Goal: Transaction & Acquisition: Obtain resource

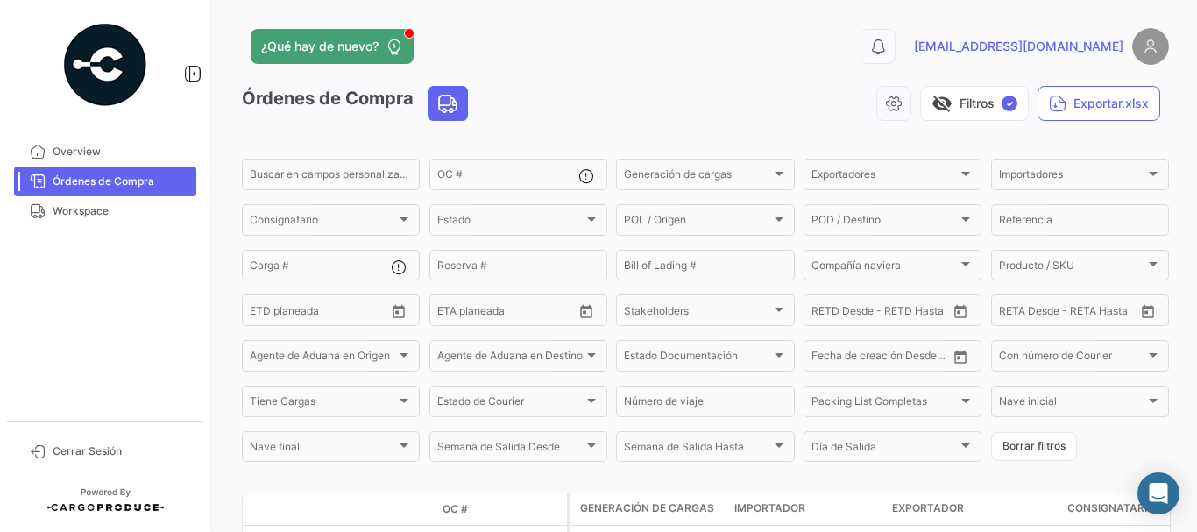
click at [146, 171] on link "Órdenes de Compra" at bounding box center [105, 181] width 182 height 30
click at [81, 173] on span "Órdenes de Compra" at bounding box center [121, 181] width 137 height 16
click at [122, 173] on span "Órdenes de Compra" at bounding box center [121, 181] width 137 height 16
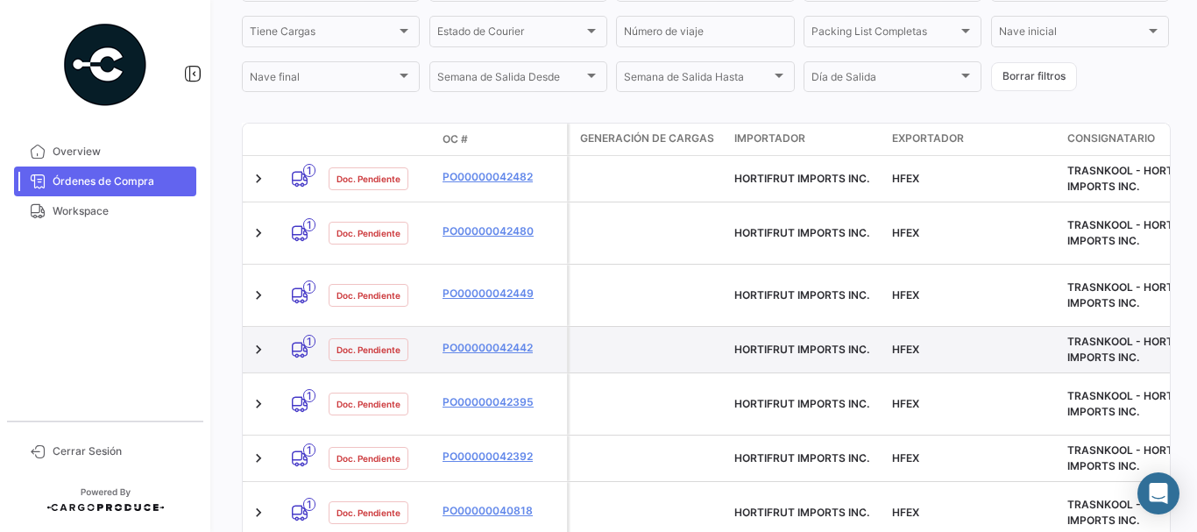
scroll to position [438, 0]
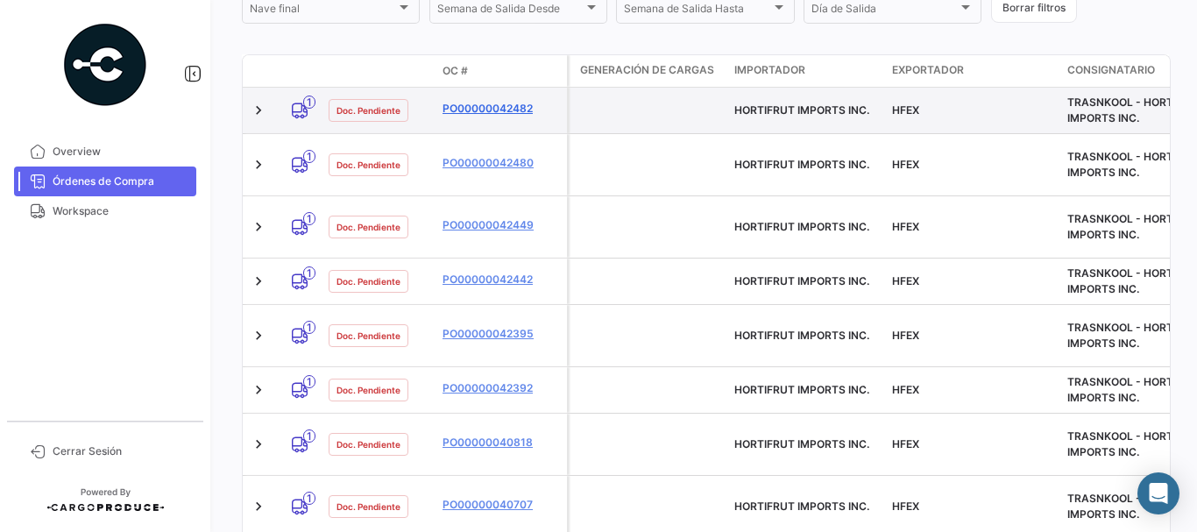
click at [476, 105] on link "PO00000042482" at bounding box center [500, 109] width 117 height 16
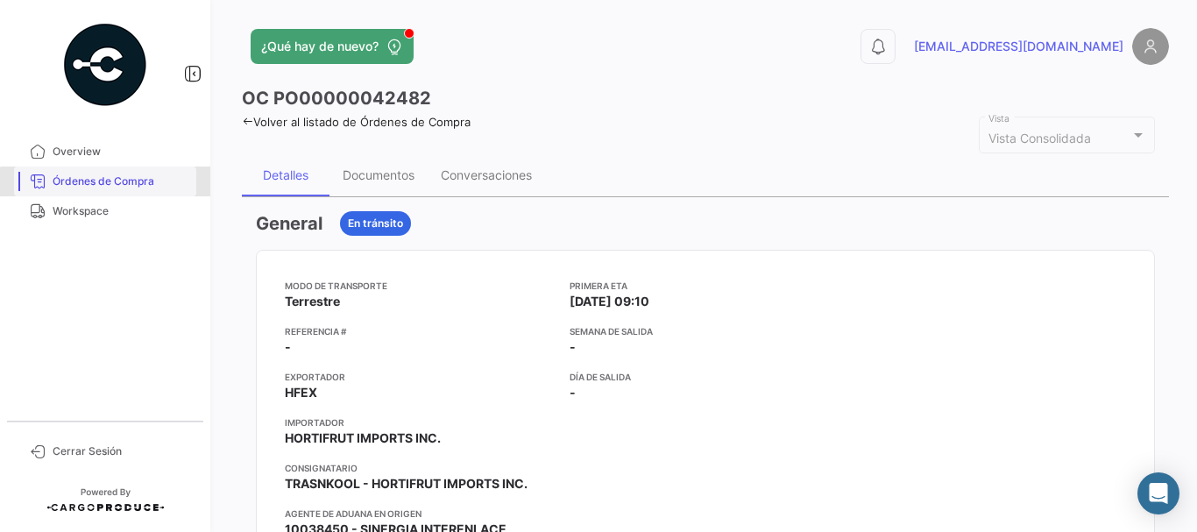
click at [145, 185] on span "Órdenes de Compra" at bounding box center [121, 181] width 137 height 16
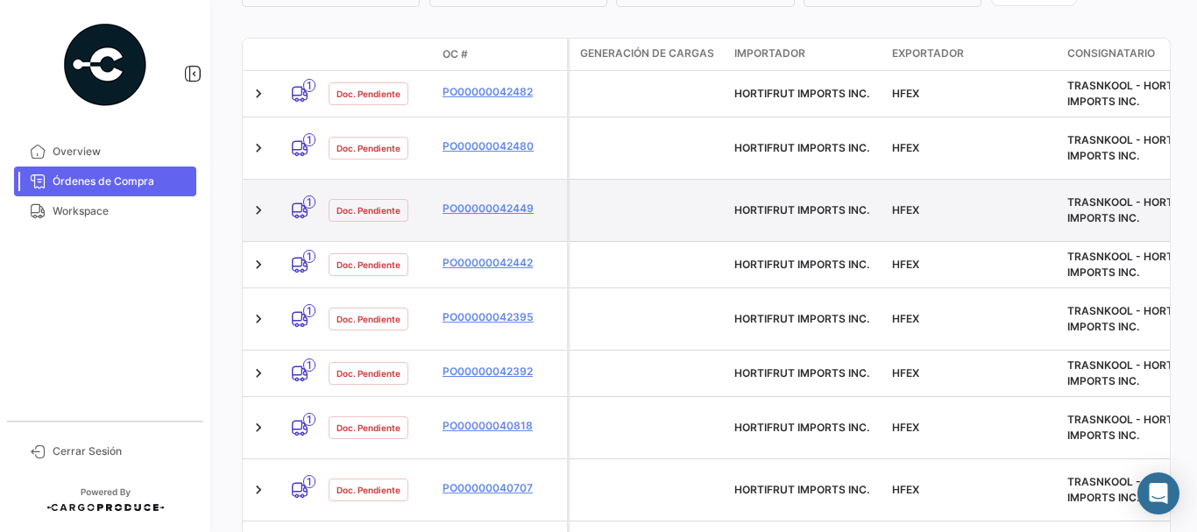
scroll to position [263, 0]
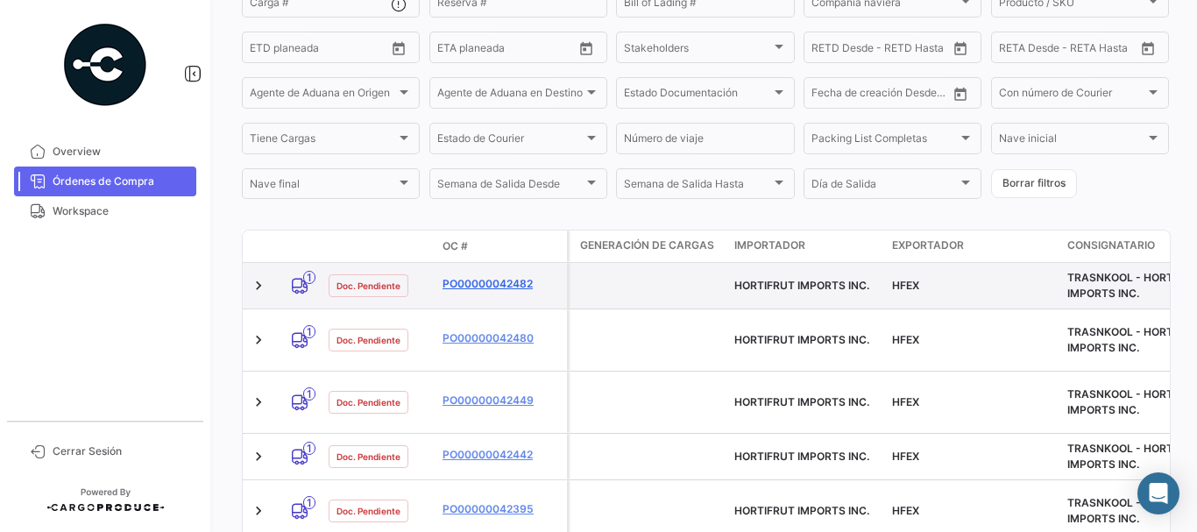
click at [477, 284] on link "PO00000042482" at bounding box center [500, 284] width 117 height 16
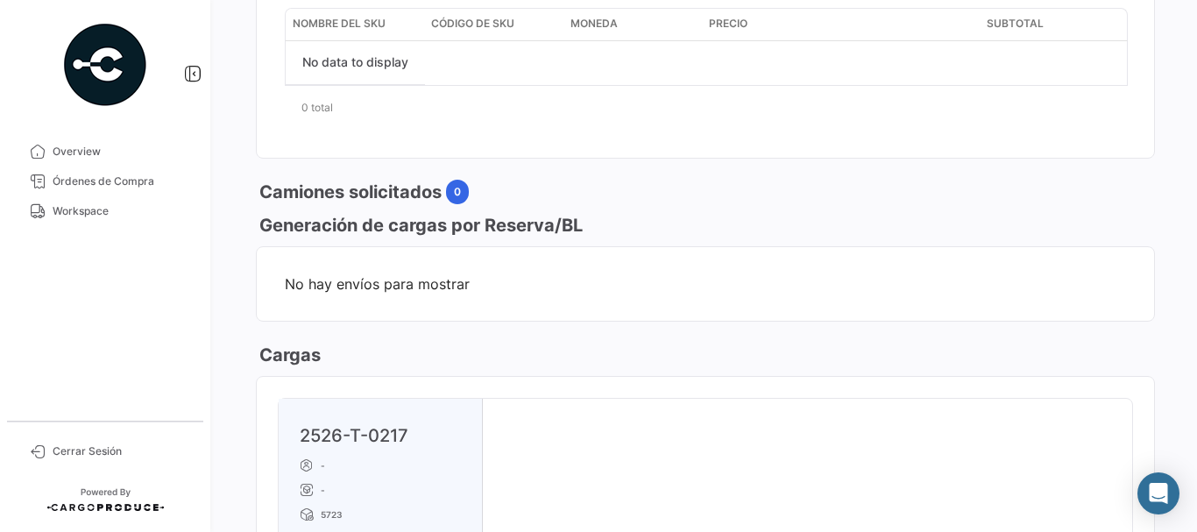
scroll to position [701, 0]
click at [150, 176] on span "Órdenes de Compra" at bounding box center [121, 181] width 137 height 16
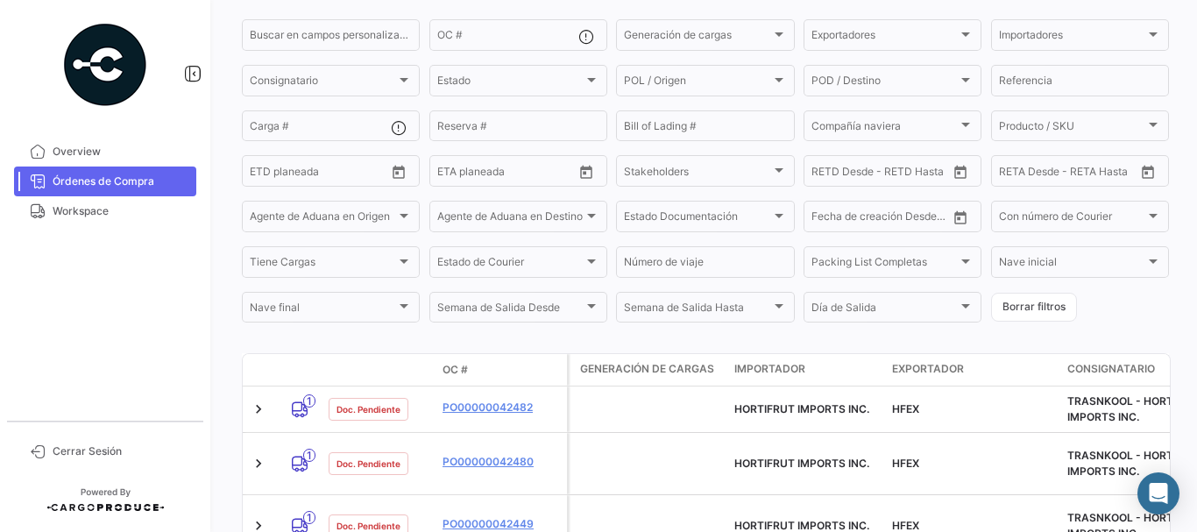
scroll to position [350, 0]
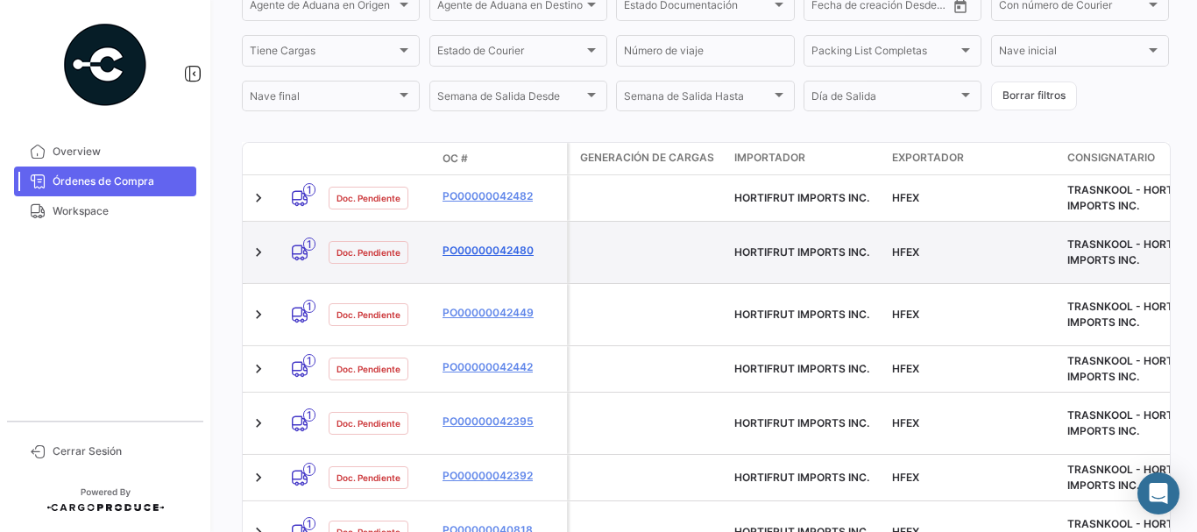
click at [462, 243] on link "PO00000042480" at bounding box center [500, 251] width 117 height 16
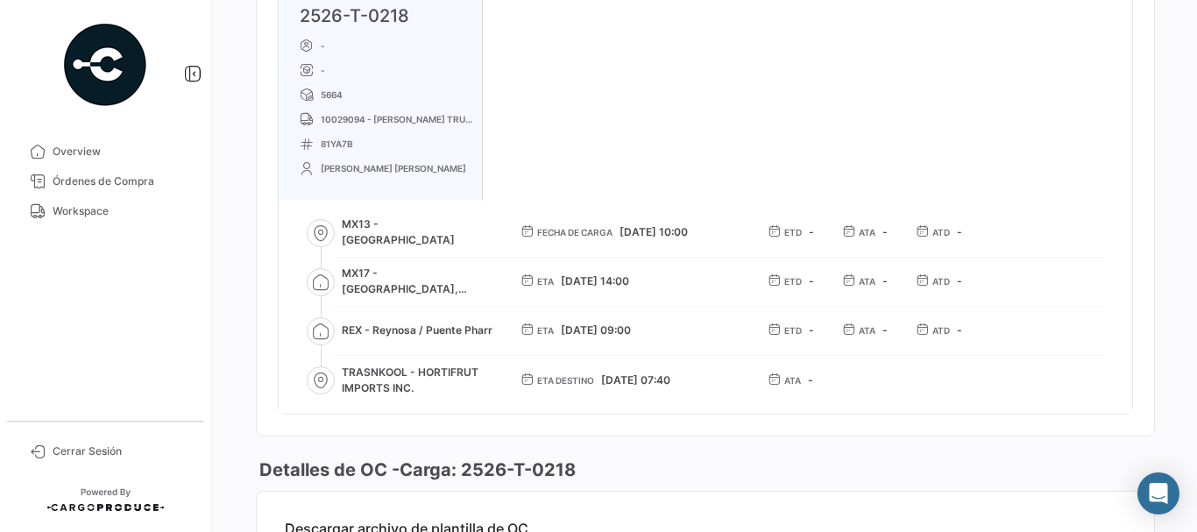
scroll to position [1139, 0]
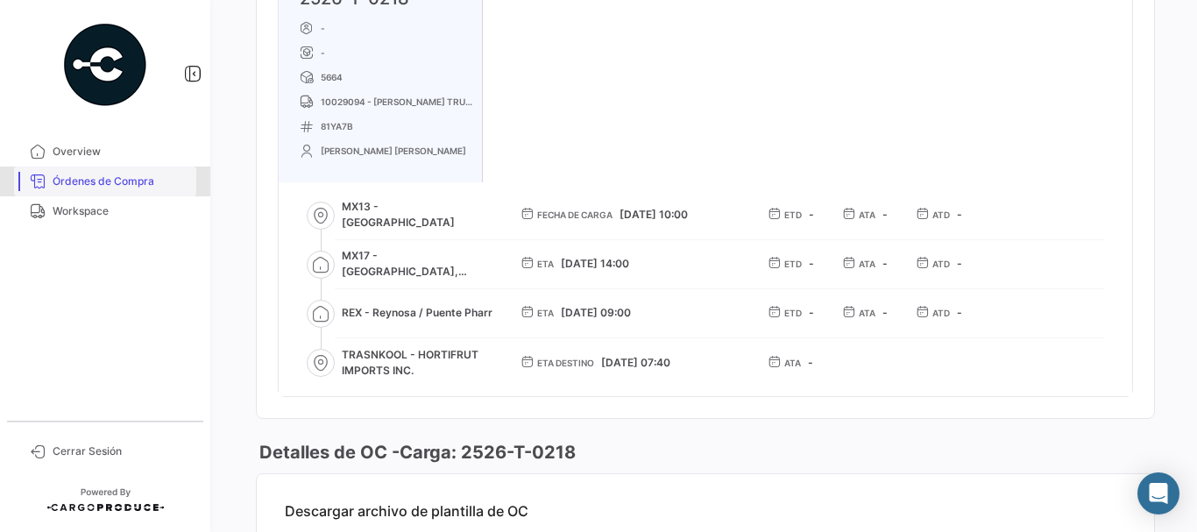
click at [144, 179] on span "Órdenes de Compra" at bounding box center [121, 181] width 137 height 16
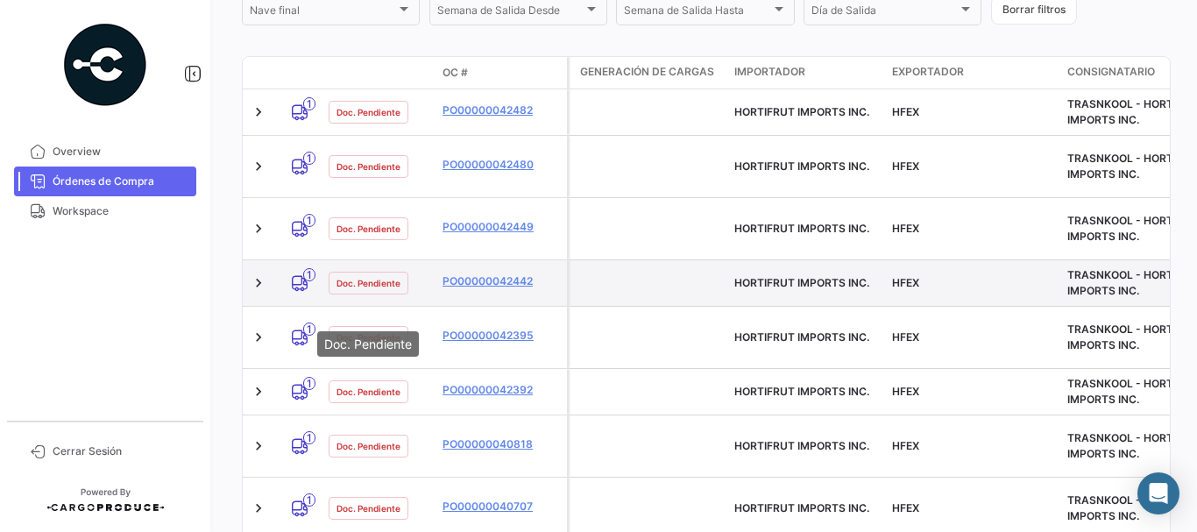
scroll to position [438, 0]
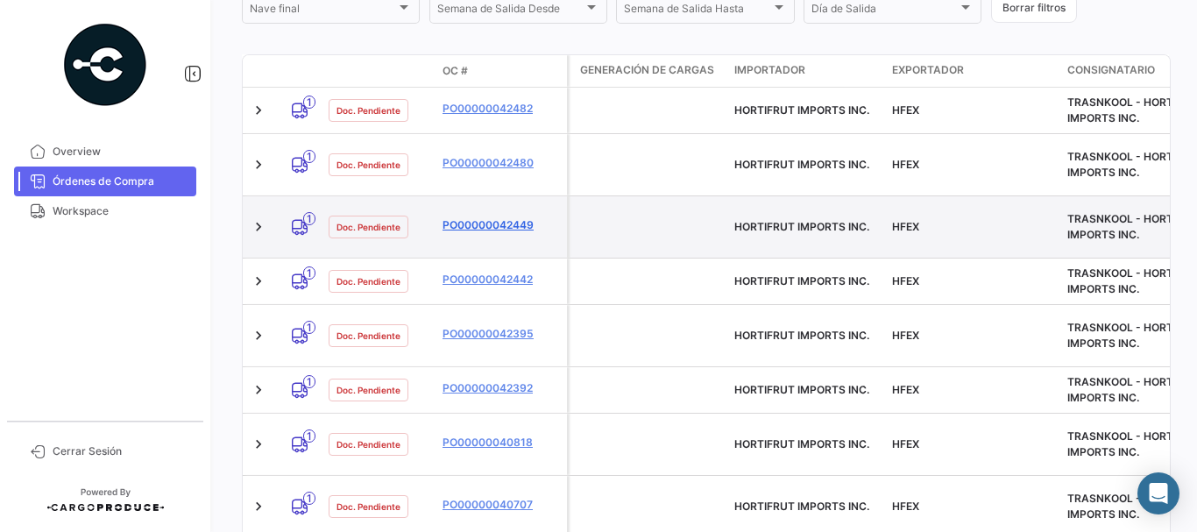
click at [503, 217] on link "PO00000042449" at bounding box center [500, 225] width 117 height 16
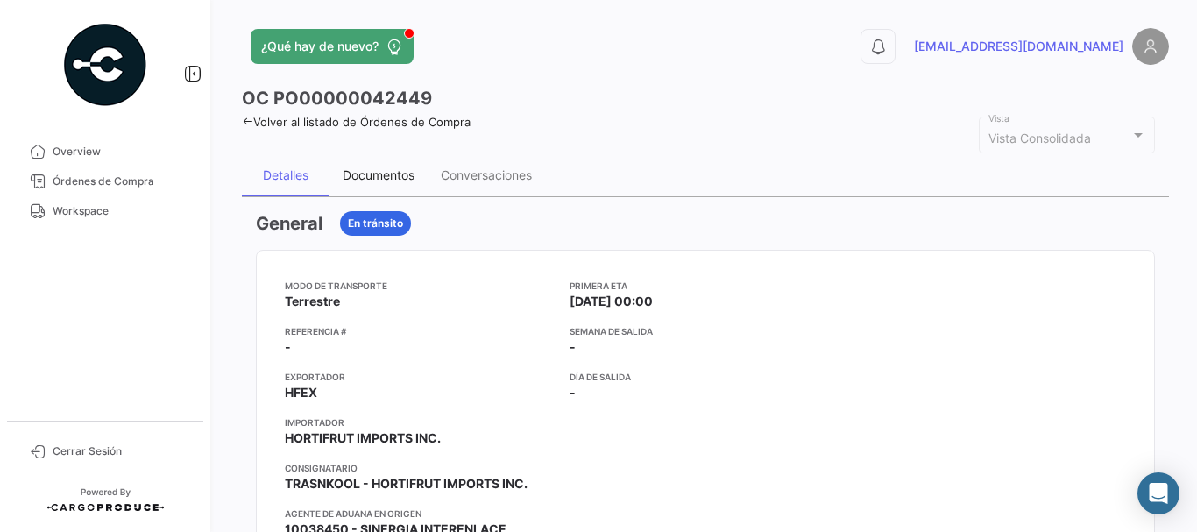
click at [366, 166] on div "Documentos" at bounding box center [378, 175] width 98 height 42
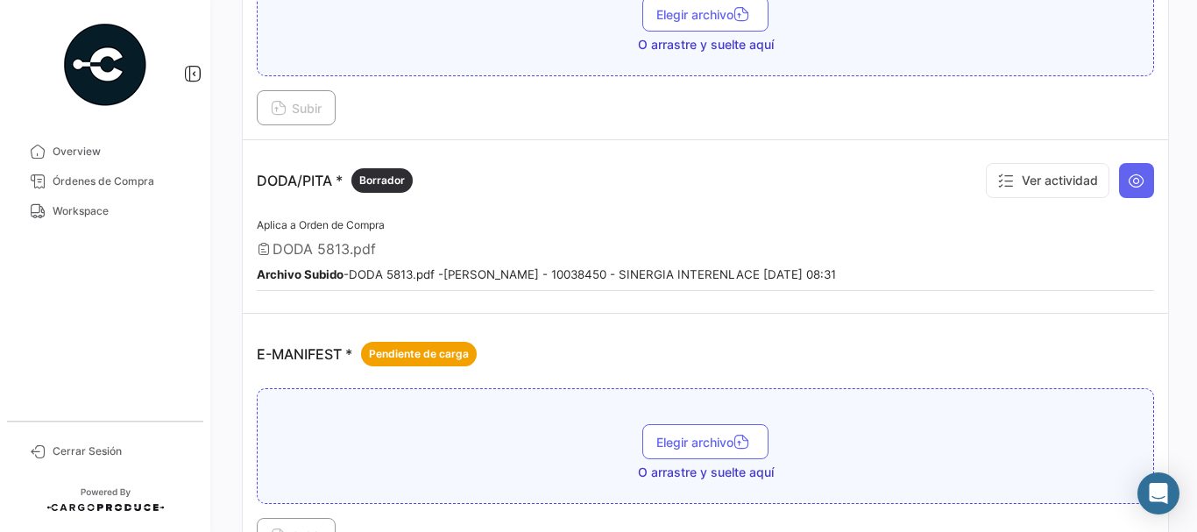
scroll to position [1051, 0]
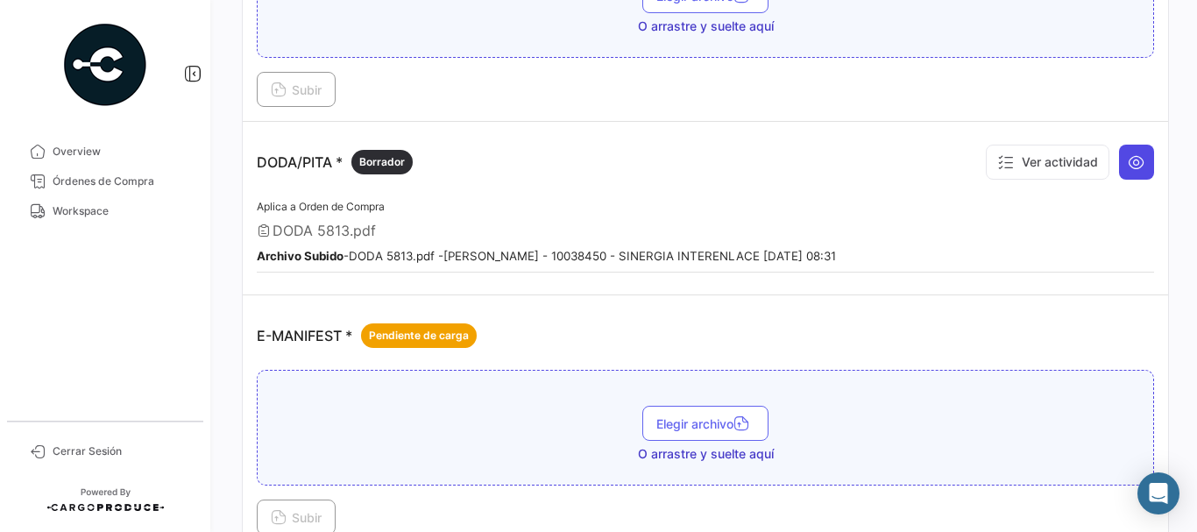
click at [1127, 161] on icon at bounding box center [1136, 162] width 18 height 18
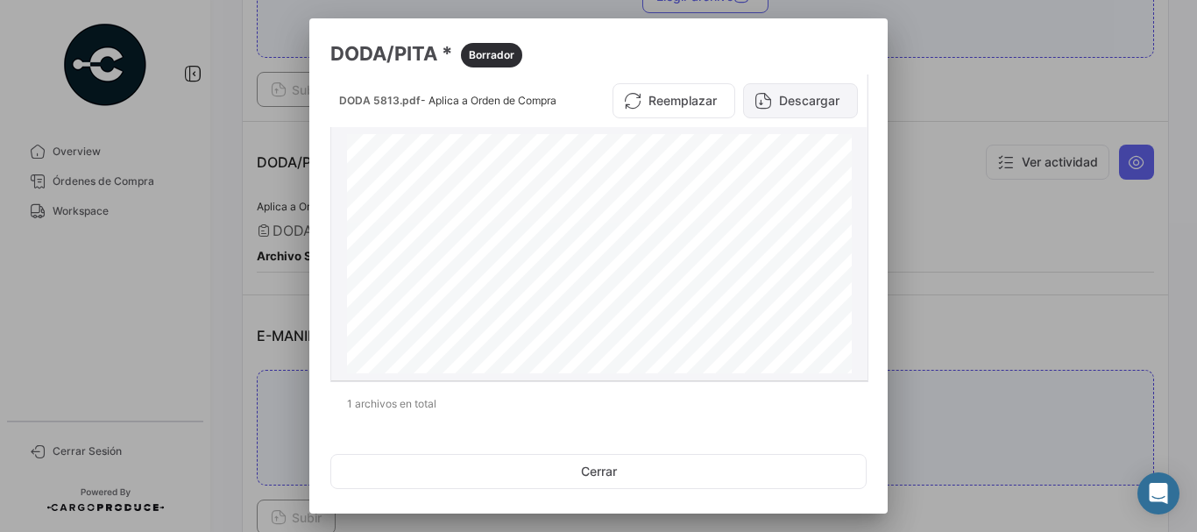
click at [806, 94] on button "Descargar" at bounding box center [800, 100] width 115 height 35
click at [918, 152] on div at bounding box center [598, 266] width 1197 height 532
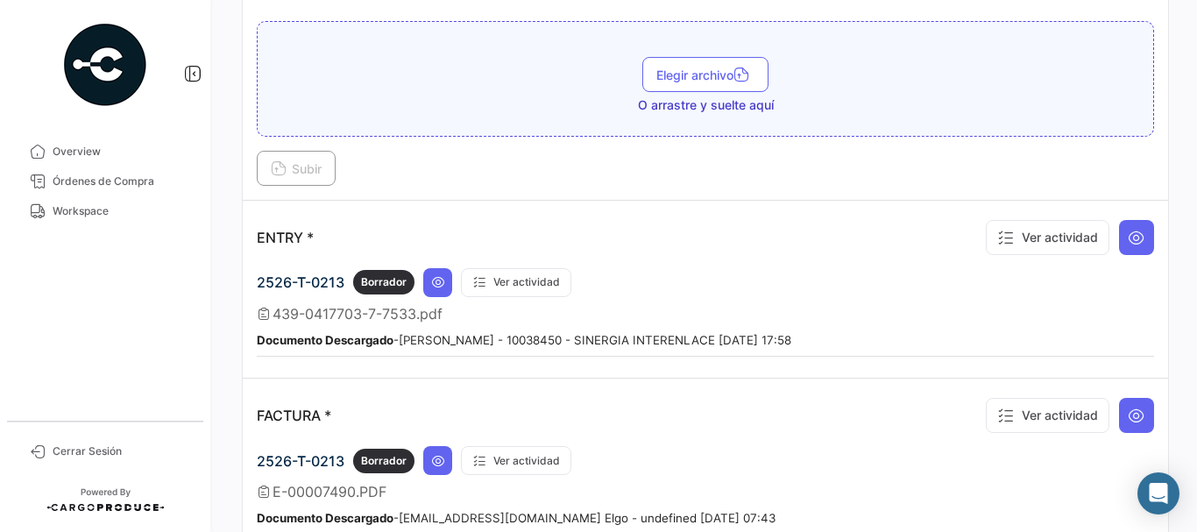
scroll to position [1402, 0]
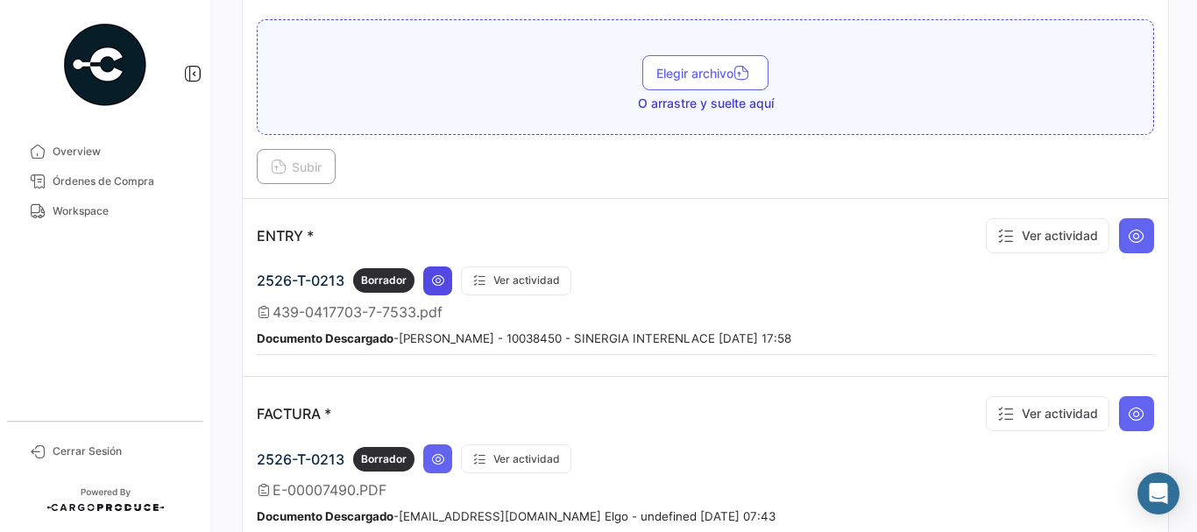
click at [437, 281] on icon at bounding box center [438, 280] width 14 height 14
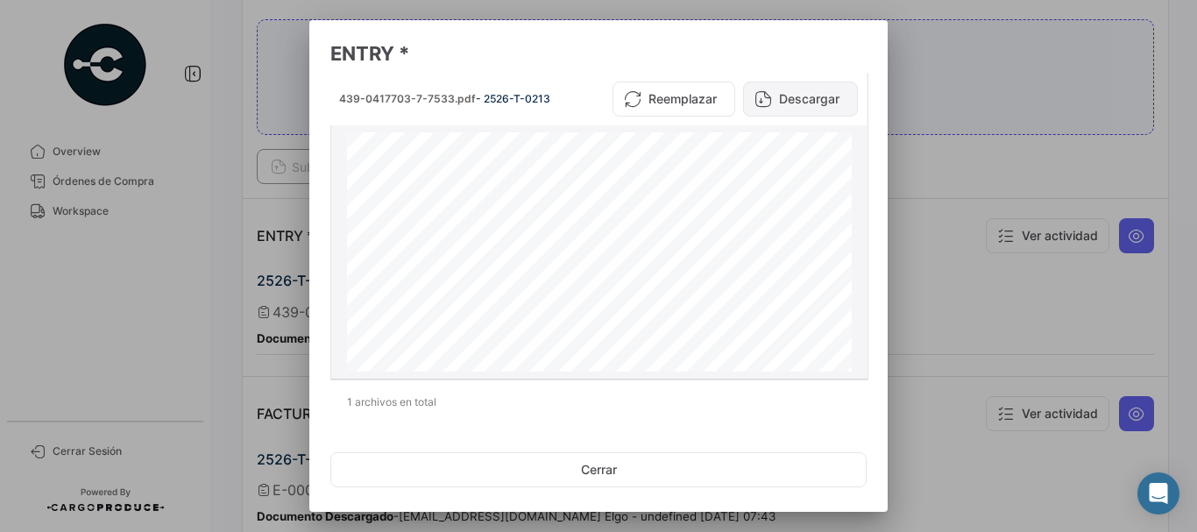
click at [786, 89] on button "Descargar" at bounding box center [800, 98] width 115 height 35
click at [1013, 196] on div at bounding box center [598, 266] width 1197 height 532
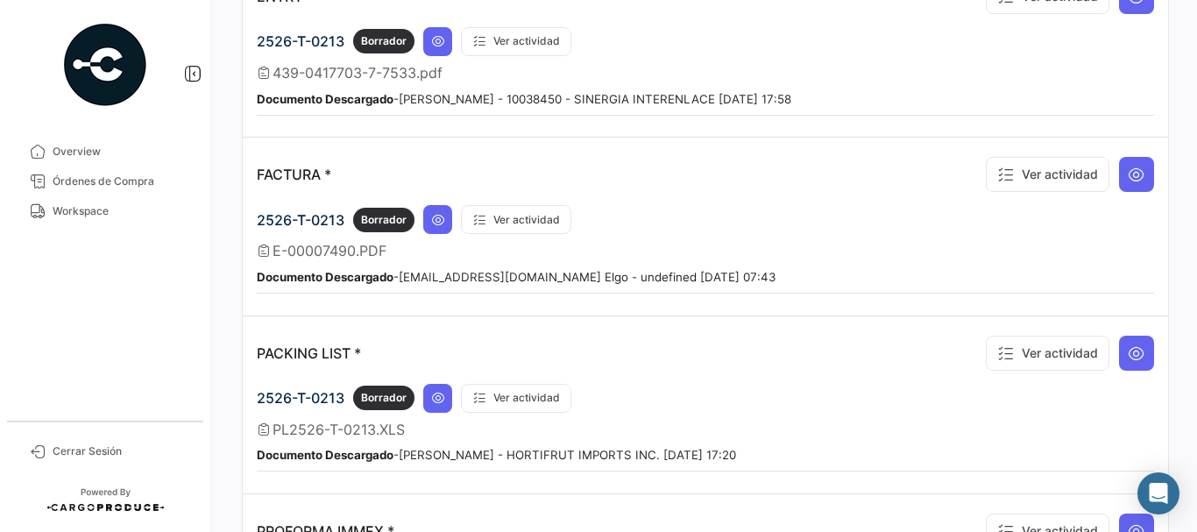
scroll to position [1664, 0]
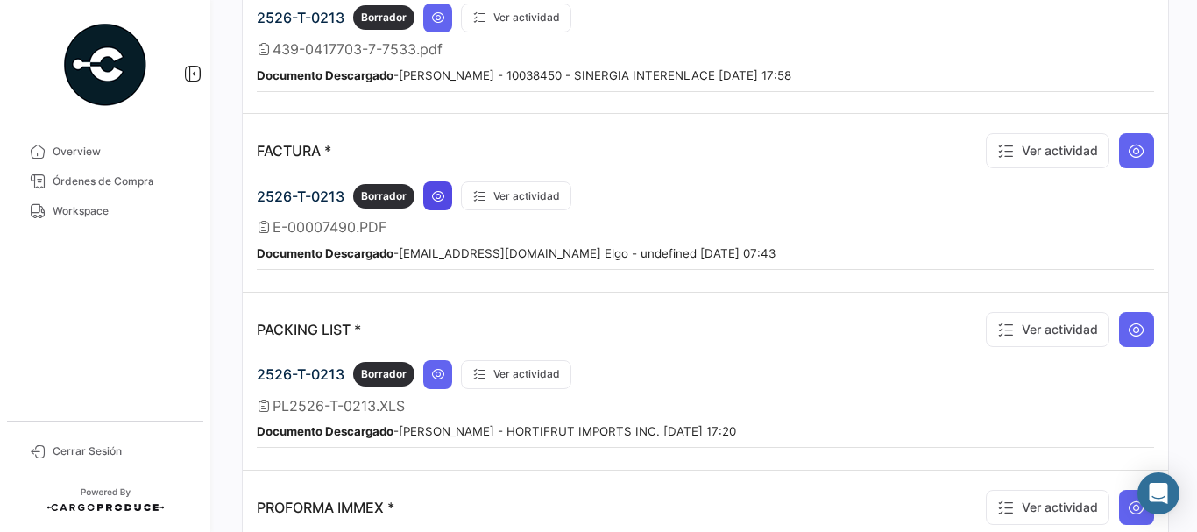
click at [439, 199] on icon at bounding box center [438, 196] width 14 height 14
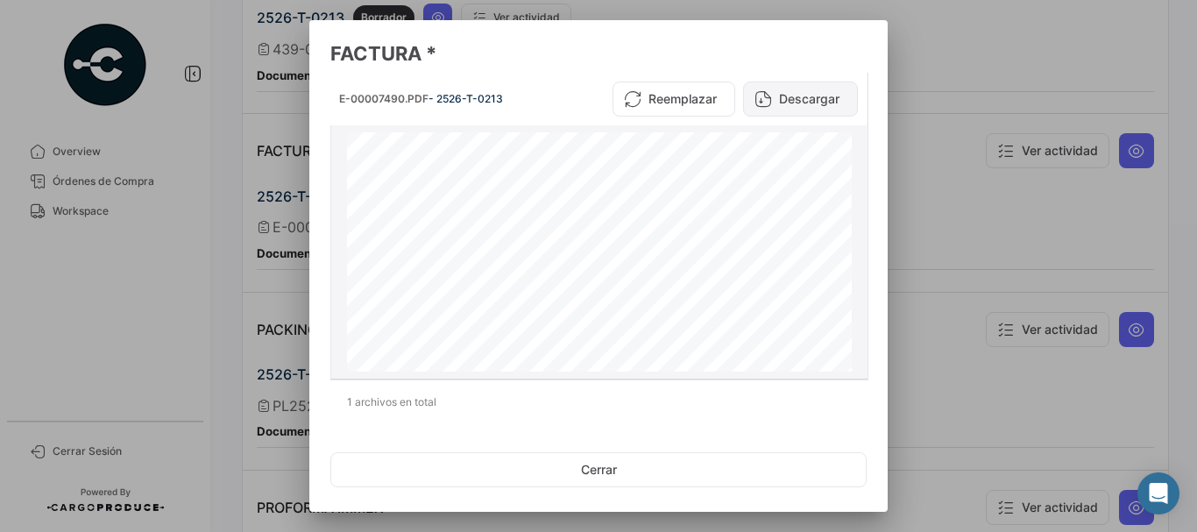
click at [796, 98] on button "Descargar" at bounding box center [800, 98] width 115 height 35
click at [1038, 131] on div at bounding box center [598, 266] width 1197 height 532
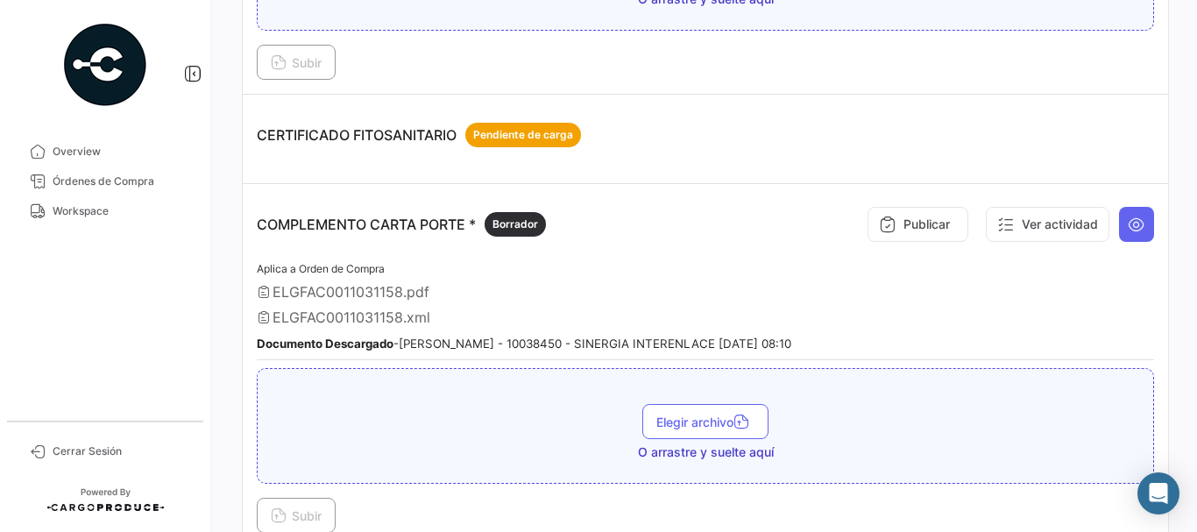
scroll to position [350, 0]
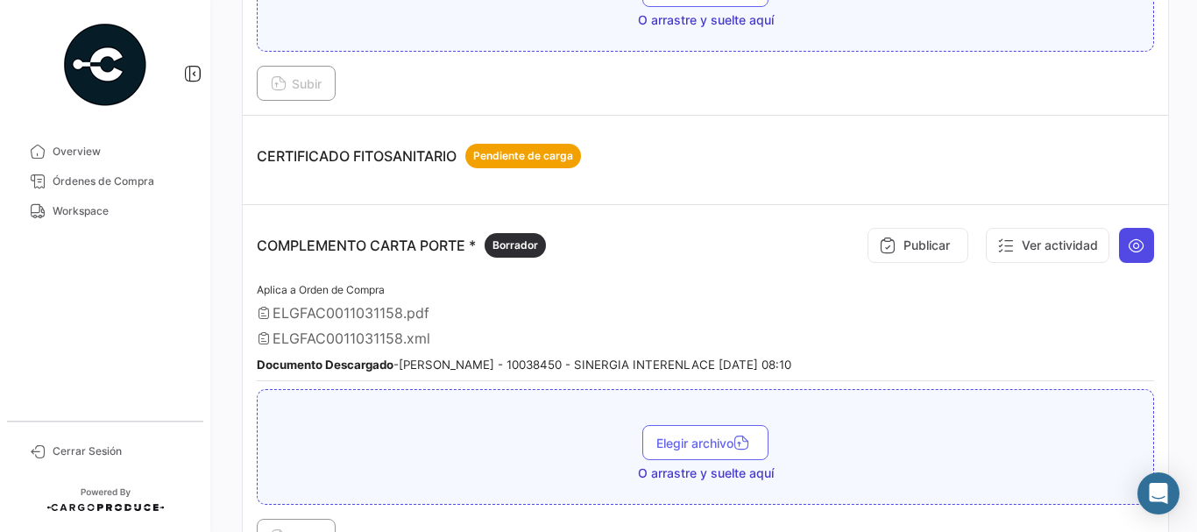
click at [1127, 243] on icon at bounding box center [1136, 246] width 18 height 18
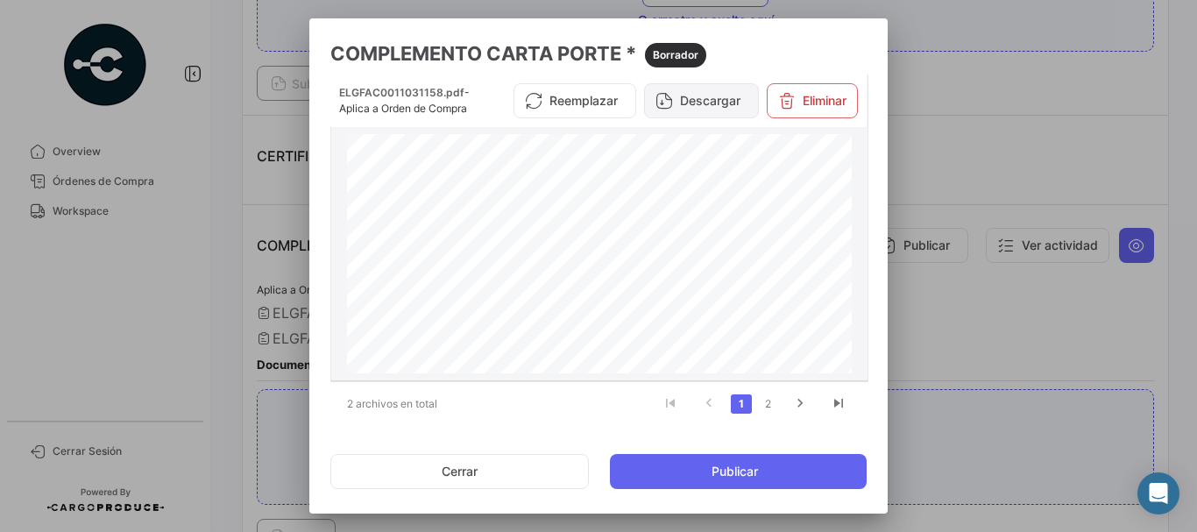
click at [690, 109] on button "Descargar" at bounding box center [701, 100] width 115 height 35
click at [231, 187] on div at bounding box center [598, 266] width 1197 height 532
